Goal: Check status

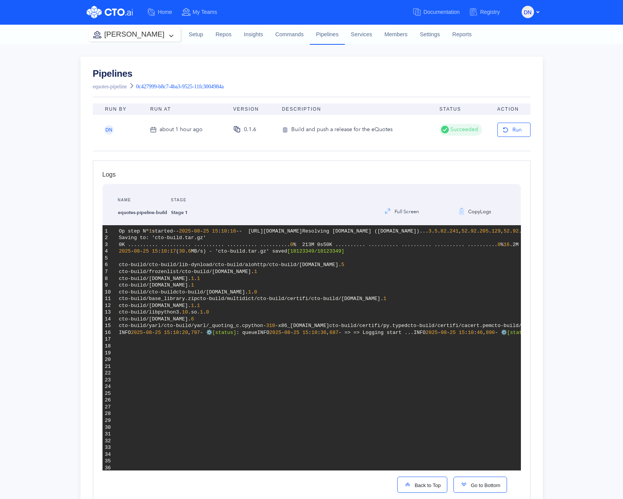
scroll to position [2843, 0]
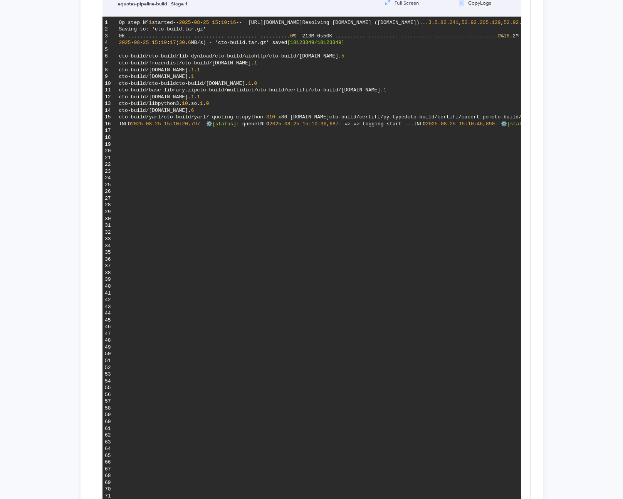
scroll to position [0, 0]
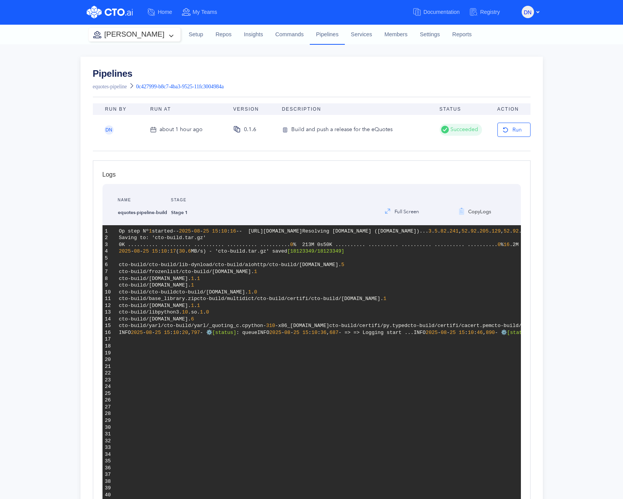
drag, startPoint x: 403, startPoint y: 367, endPoint x: 253, endPoint y: 283, distance: 171.2
click at [253, 248] on span "0K .......... .......... .......... .......... .........." at bounding box center [205, 245] width 172 height 6
drag, startPoint x: 253, startPoint y: 284, endPoint x: 286, endPoint y: 401, distance: 122.1
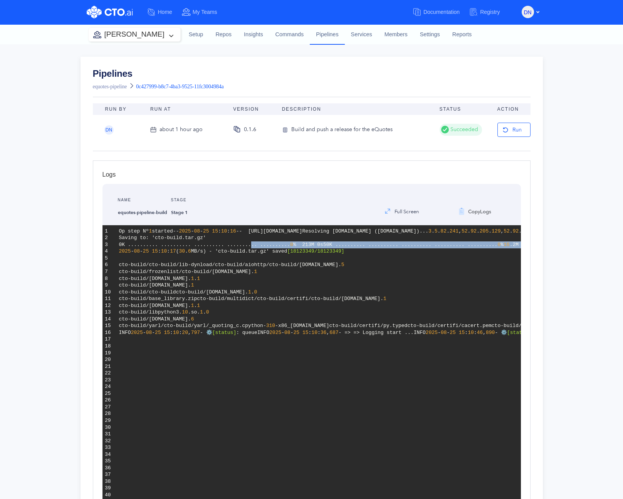
drag, startPoint x: 288, startPoint y: 400, endPoint x: 128, endPoint y: 282, distance: 199.0
drag, startPoint x: 123, startPoint y: 234, endPoint x: 194, endPoint y: 278, distance: 83.5
